Goal: Task Accomplishment & Management: Manage account settings

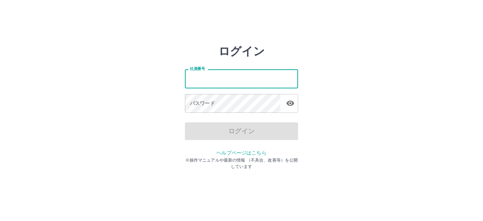
click at [254, 83] on input "社員番号" at bounding box center [241, 78] width 113 height 19
type input "*******"
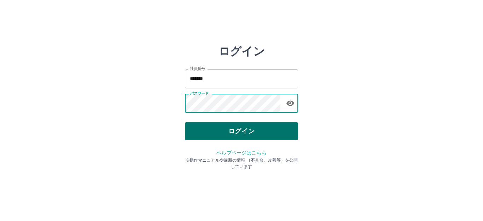
click at [246, 134] on button "ログイン" at bounding box center [241, 131] width 113 height 18
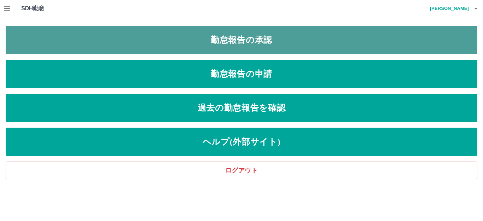
click at [240, 40] on link "勤怠報告の承認" at bounding box center [242, 40] width 472 height 28
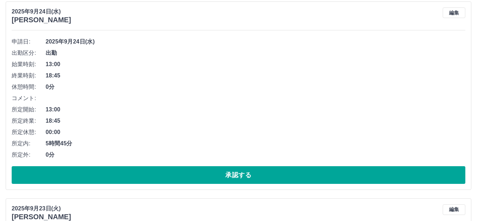
scroll to position [495, 0]
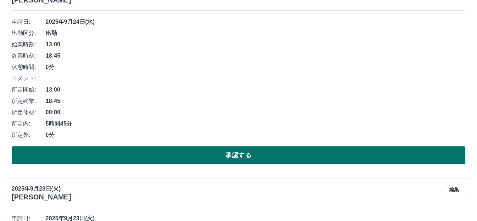
click at [187, 147] on button "承認する" at bounding box center [239, 155] width 454 height 18
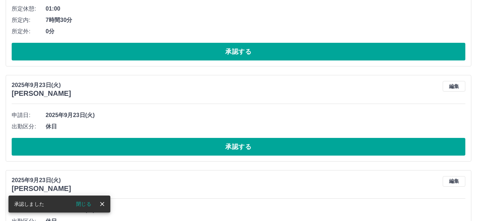
scroll to position [404, 0]
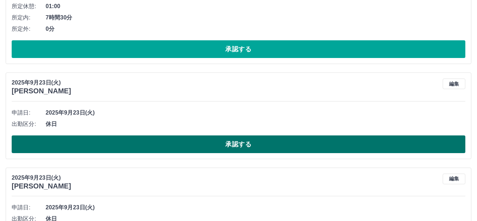
click at [177, 142] on button "承認する" at bounding box center [239, 144] width 454 height 18
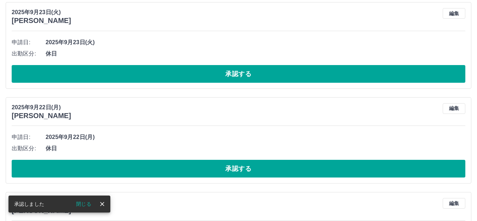
scroll to position [475, 0]
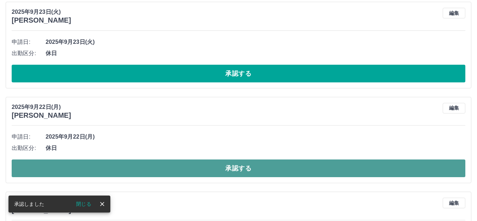
click at [166, 170] on button "承認する" at bounding box center [239, 168] width 454 height 18
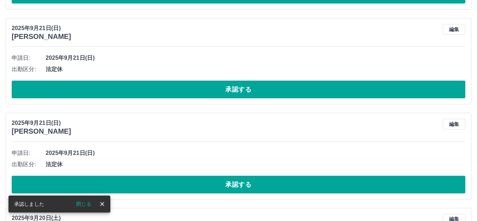
scroll to position [722, 0]
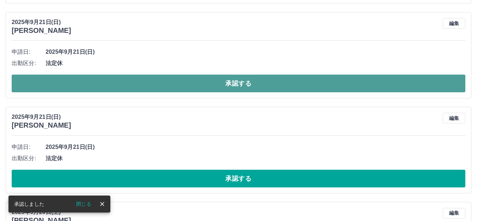
click at [189, 85] on button "承認する" at bounding box center [239, 84] width 454 height 18
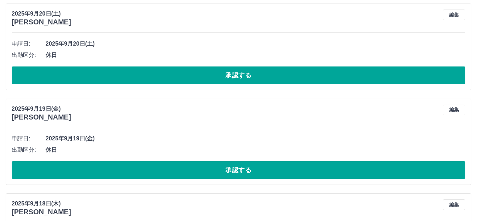
scroll to position [828, 0]
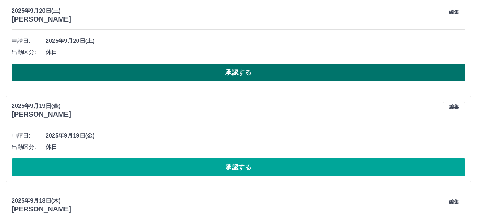
click at [191, 76] on button "承認する" at bounding box center [239, 73] width 454 height 18
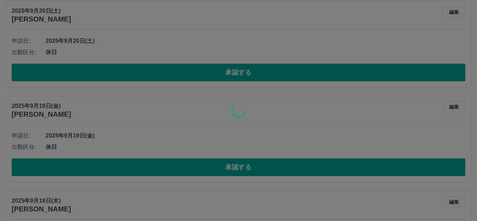
scroll to position [733, 0]
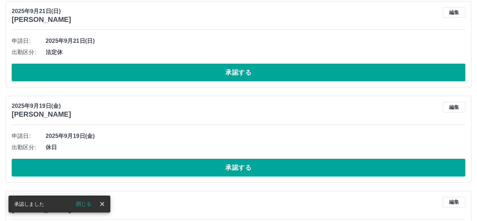
click at [165, 166] on button "承認する" at bounding box center [239, 168] width 454 height 18
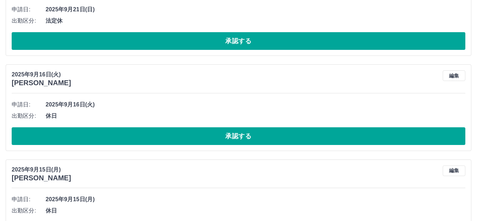
scroll to position [839, 0]
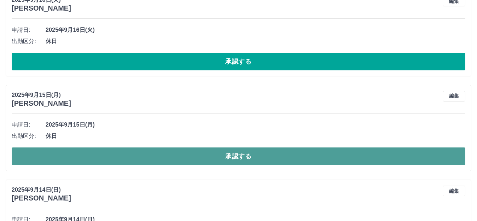
click at [129, 155] on button "承認する" at bounding box center [239, 156] width 454 height 18
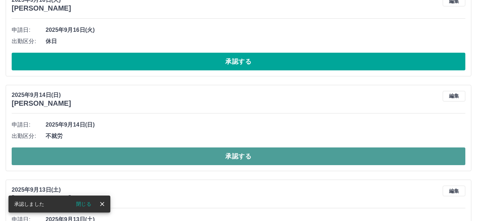
click at [131, 158] on button "承認する" at bounding box center [239, 156] width 454 height 18
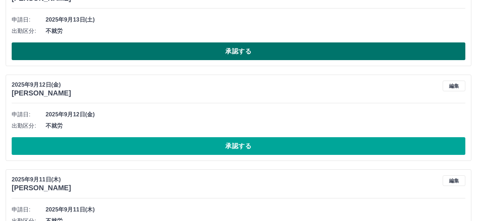
scroll to position [945, 0]
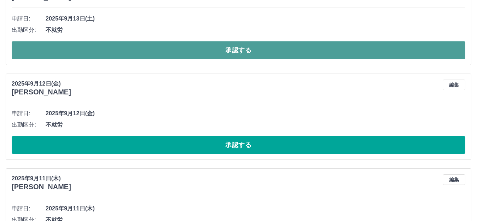
click at [158, 54] on button "承認する" at bounding box center [239, 50] width 454 height 18
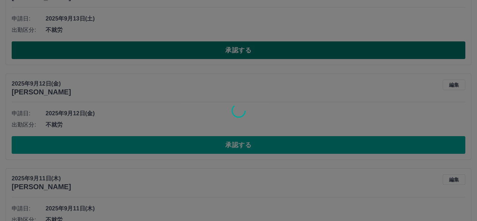
scroll to position [851, 0]
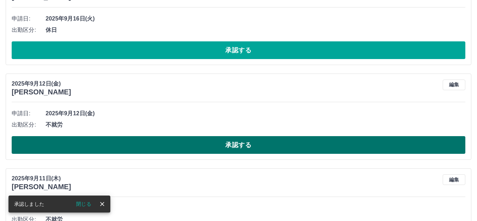
click at [138, 141] on button "承認する" at bounding box center [239, 145] width 454 height 18
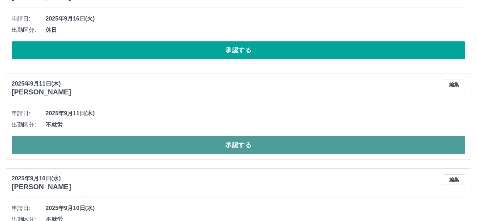
click at [157, 144] on button "承認する" at bounding box center [239, 145] width 454 height 18
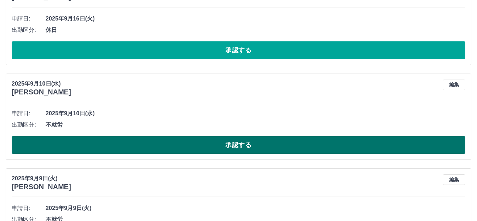
click at [157, 145] on button "承認する" at bounding box center [239, 145] width 454 height 18
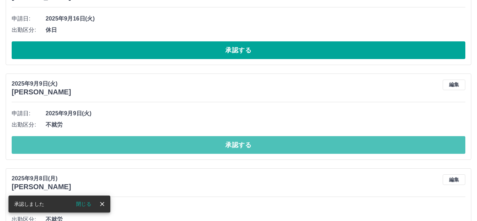
click at [157, 145] on button "承認する" at bounding box center [239, 145] width 454 height 18
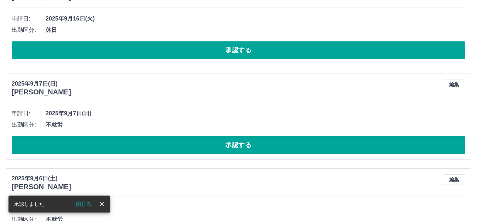
click at [157, 145] on button "承認する" at bounding box center [239, 145] width 454 height 18
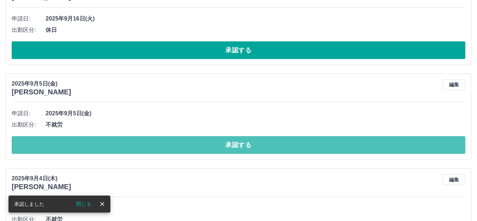
click at [157, 145] on button "承認する" at bounding box center [239, 145] width 454 height 18
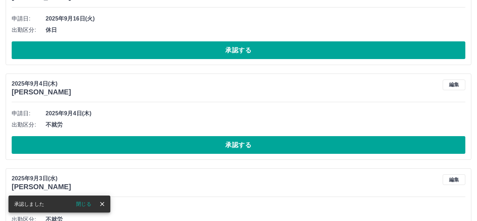
click at [157, 145] on button "承認する" at bounding box center [239, 145] width 454 height 18
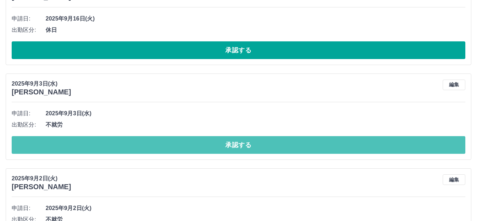
click at [157, 145] on button "承認する" at bounding box center [239, 145] width 454 height 18
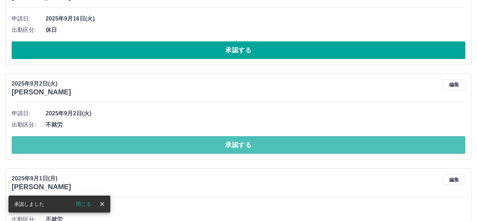
click at [157, 145] on button "承認する" at bounding box center [239, 145] width 454 height 18
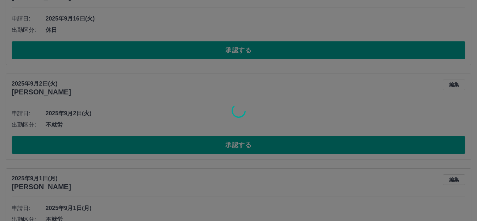
scroll to position [799, 0]
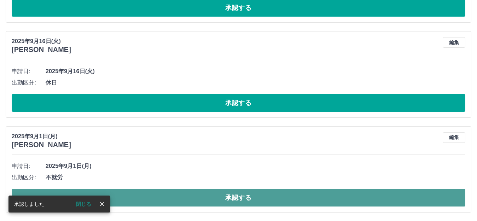
click at [166, 201] on button "承認する" at bounding box center [239, 198] width 454 height 18
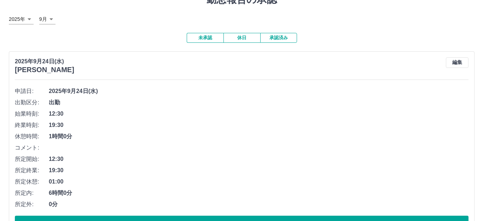
scroll to position [0, 0]
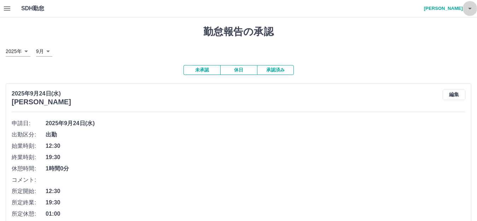
click at [471, 6] on icon "button" at bounding box center [470, 8] width 8 height 8
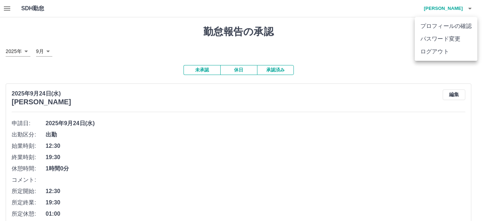
click at [432, 48] on li "ログアウト" at bounding box center [446, 51] width 63 height 13
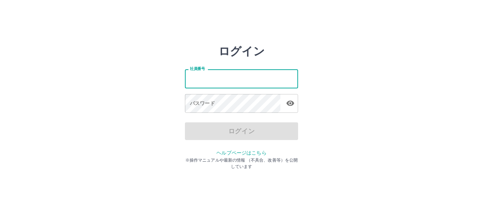
click at [236, 80] on input "社員番号" at bounding box center [241, 78] width 113 height 19
type input "*******"
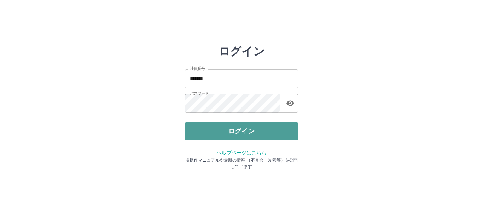
click at [274, 125] on button "ログイン" at bounding box center [241, 131] width 113 height 18
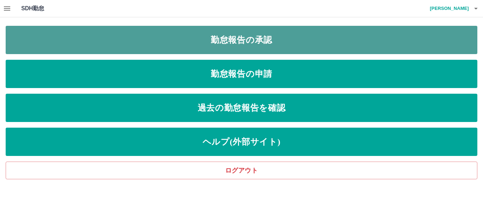
click at [263, 33] on link "勤怠報告の承認" at bounding box center [242, 40] width 472 height 28
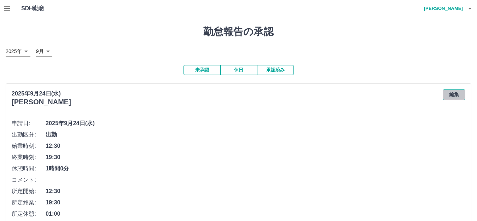
click at [452, 93] on button "編集" at bounding box center [454, 94] width 23 height 11
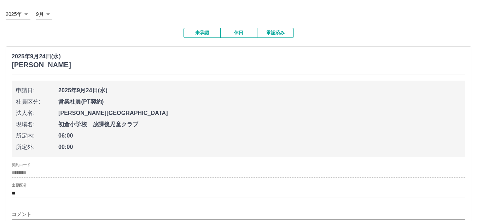
scroll to position [141, 0]
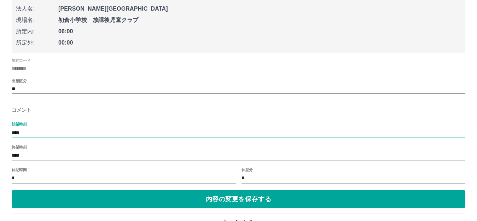
click at [17, 133] on input "****" at bounding box center [239, 133] width 454 height 10
type input "****"
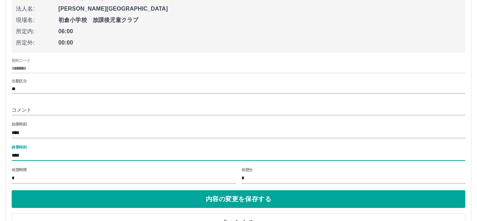
click at [17, 154] on input "****" at bounding box center [239, 156] width 454 height 10
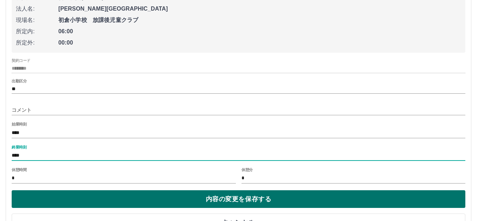
type input "****"
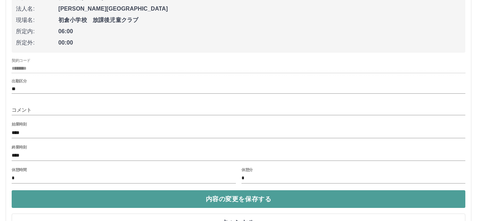
click at [180, 201] on button "内容の変更を保存する" at bounding box center [239, 199] width 454 height 18
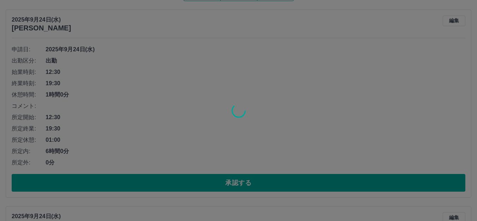
scroll to position [106, 0]
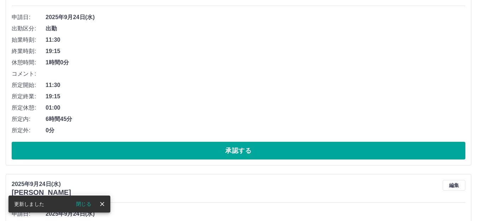
click at [221, 149] on button "承認する" at bounding box center [239, 151] width 454 height 18
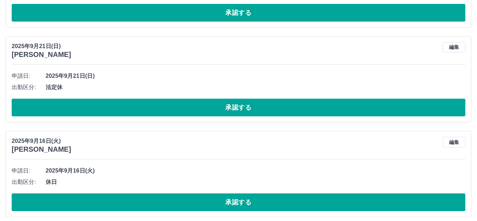
scroll to position [507, 0]
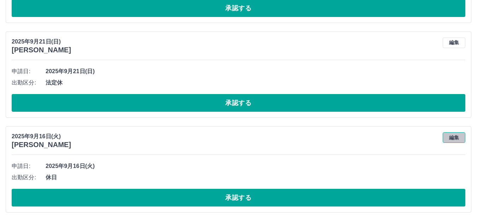
click at [450, 134] on button "編集" at bounding box center [454, 137] width 23 height 11
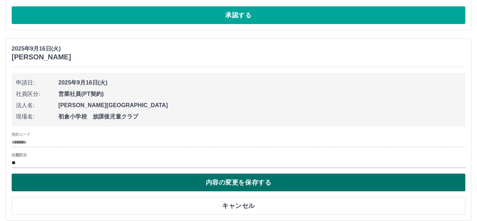
scroll to position [603, 0]
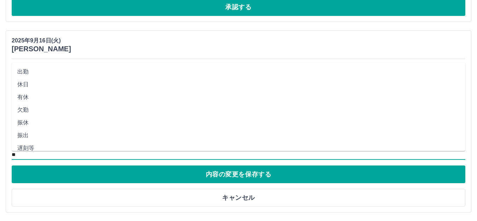
click at [16, 156] on input "**" at bounding box center [239, 154] width 454 height 9
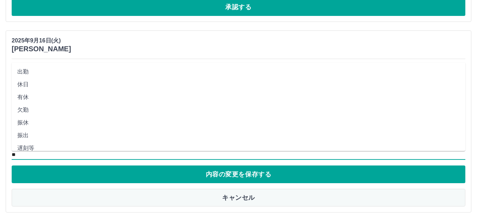
drag, startPoint x: 32, startPoint y: 86, endPoint x: 81, endPoint y: 195, distance: 119.2
click at [33, 93] on ul "出勤 休日 有休 欠勤 振休 振出 遅刻等 休業 休出 育介休 不就労 産休等 特休 労災 明け 事業所 法定休 休職" at bounding box center [239, 107] width 454 height 88
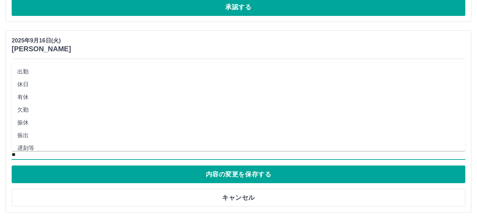
click at [19, 68] on li "出勤" at bounding box center [239, 71] width 454 height 13
type input "**"
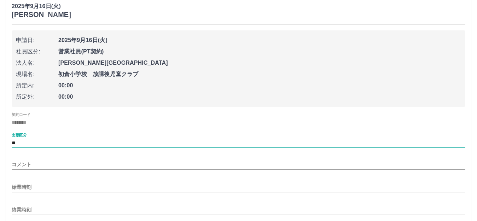
scroll to position [674, 0]
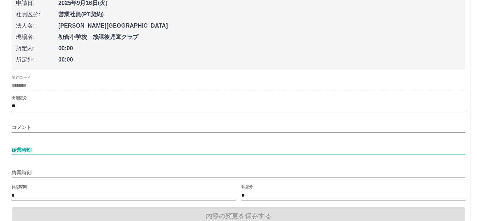
click at [19, 149] on input "始業時刻" at bounding box center [239, 150] width 454 height 10
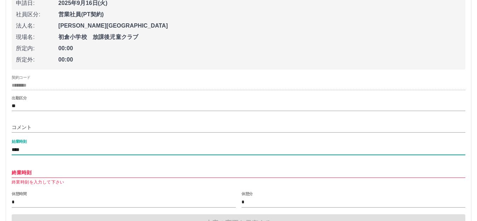
click at [16, 175] on input "終業時刻" at bounding box center [239, 173] width 454 height 10
click at [19, 151] on input "****" at bounding box center [239, 150] width 454 height 10
type input "****"
click at [17, 170] on input "終業時刻" at bounding box center [239, 173] width 454 height 10
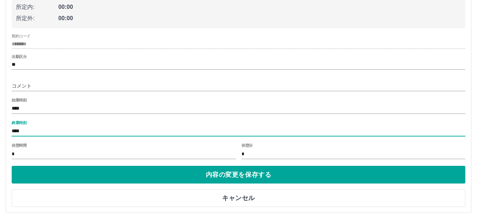
scroll to position [716, 0]
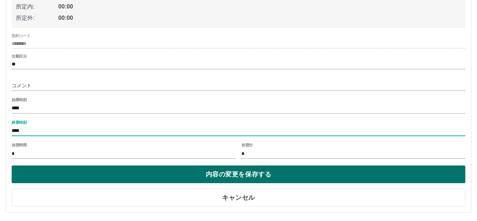
type input "****"
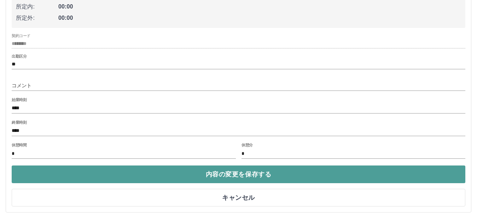
click at [163, 173] on button "内容の変更を保存する" at bounding box center [239, 174] width 454 height 18
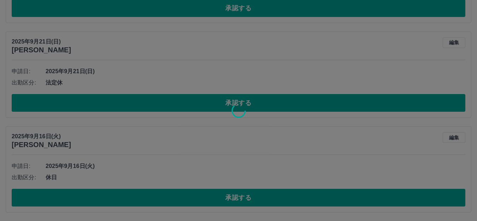
scroll to position [154, 0]
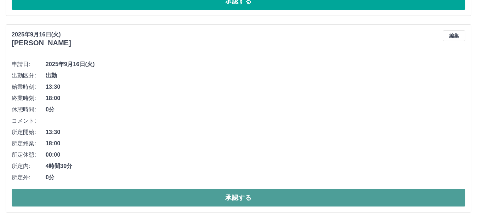
click at [142, 197] on button "承認する" at bounding box center [239, 198] width 454 height 18
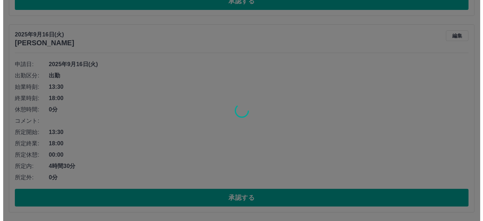
scroll to position [0, 0]
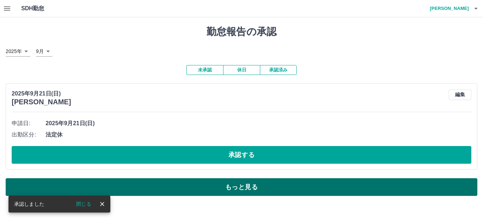
click at [232, 187] on button "もっと見る" at bounding box center [242, 187] width 472 height 18
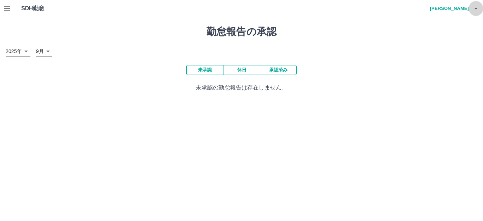
click at [476, 8] on icon "button" at bounding box center [476, 9] width 4 height 2
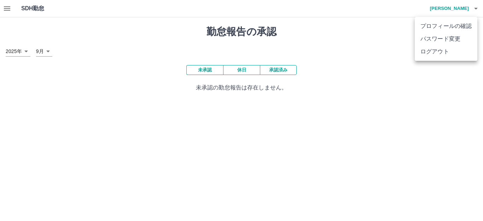
click at [429, 51] on li "ログアウト" at bounding box center [446, 51] width 63 height 13
